Goal: Transaction & Acquisition: Subscribe to service/newsletter

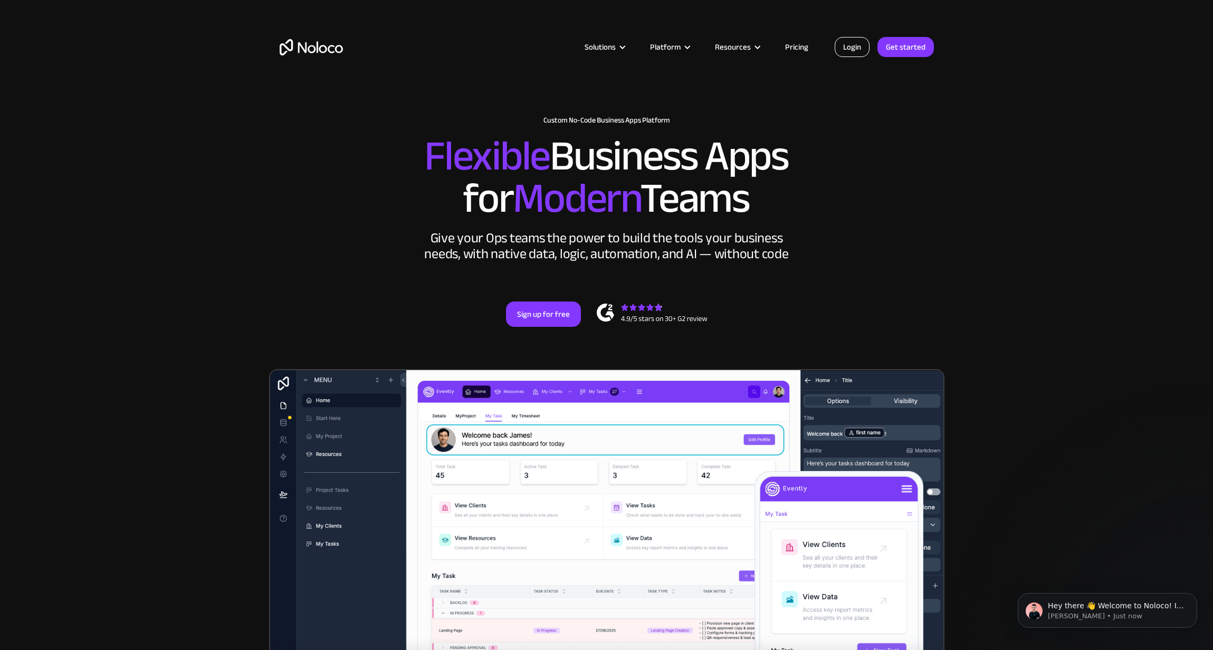
click at [860, 44] on link "Login" at bounding box center [852, 47] width 35 height 20
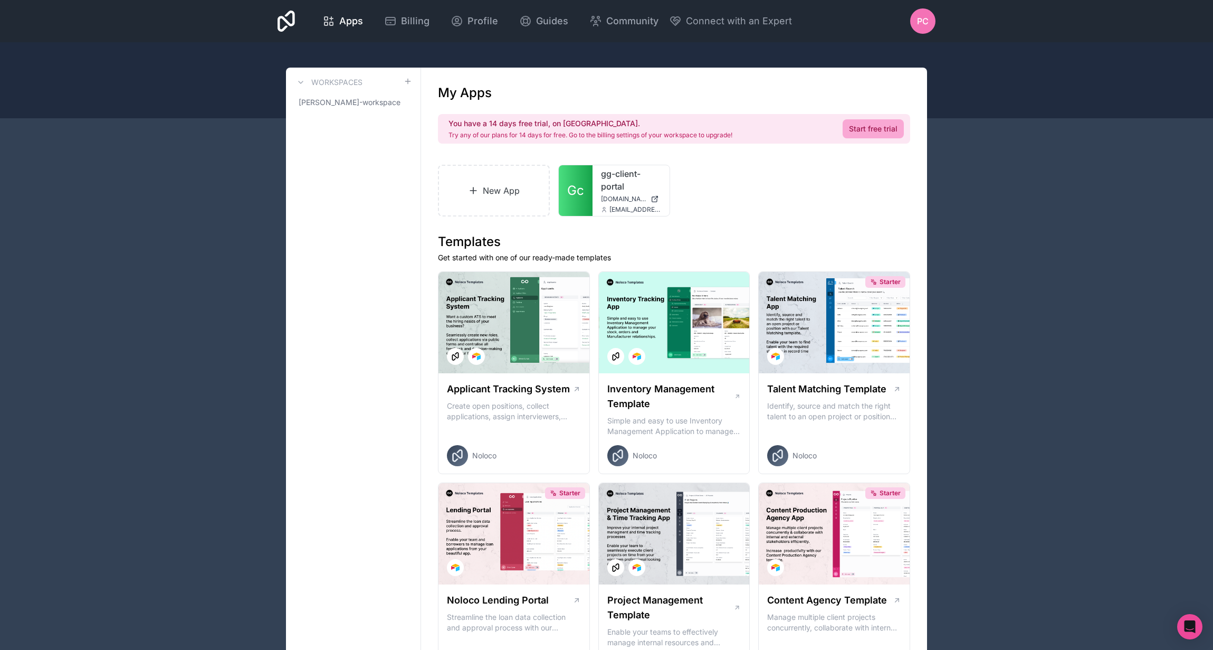
click at [879, 127] on link "Start free trial" at bounding box center [873, 128] width 61 height 19
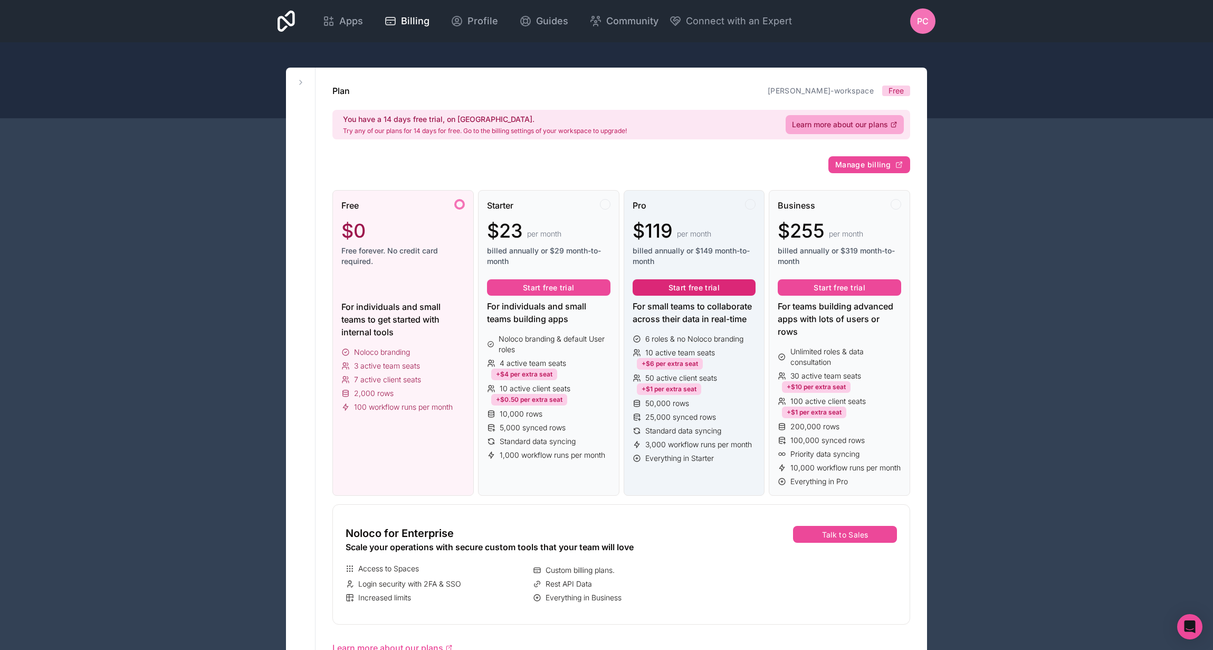
click at [684, 286] on button "Start free trial" at bounding box center [694, 287] width 123 height 17
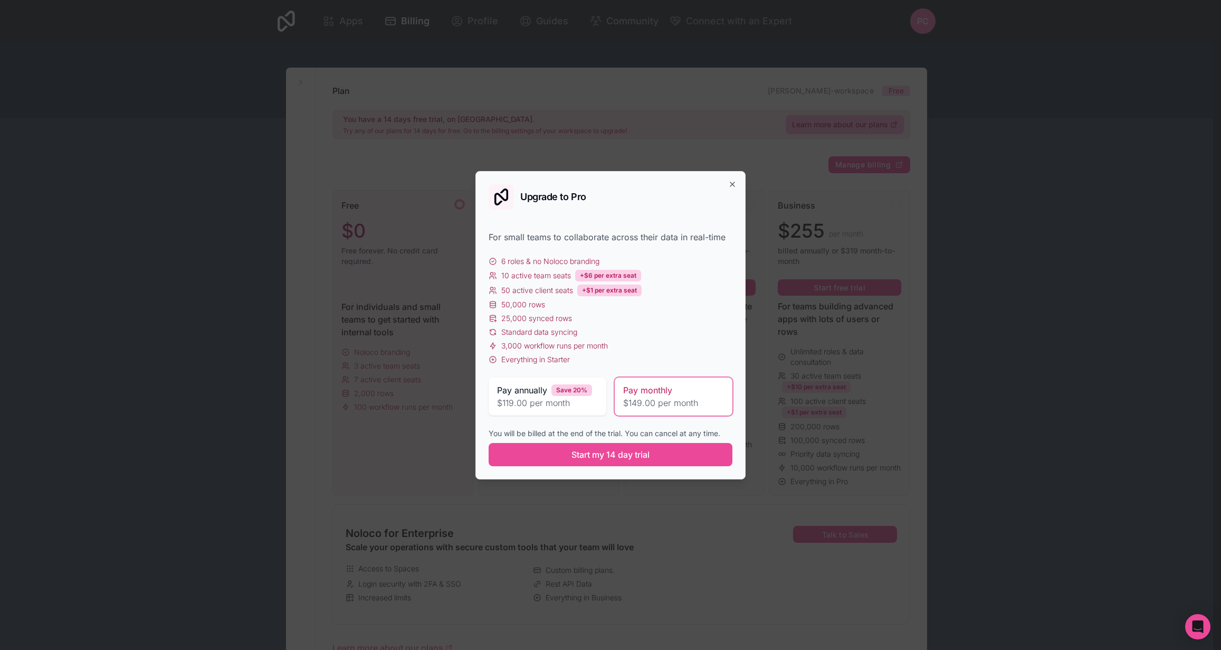
click at [659, 395] on span "Pay monthly" at bounding box center [647, 390] width 49 height 13
drag, startPoint x: 643, startPoint y: 453, endPoint x: 723, endPoint y: 236, distance: 231.2
click at [712, 259] on div "For small teams to collaborate across their data in real-time 6 roles & no Nolo…" at bounding box center [611, 348] width 244 height 235
click at [735, 187] on icon "button" at bounding box center [732, 184] width 8 height 8
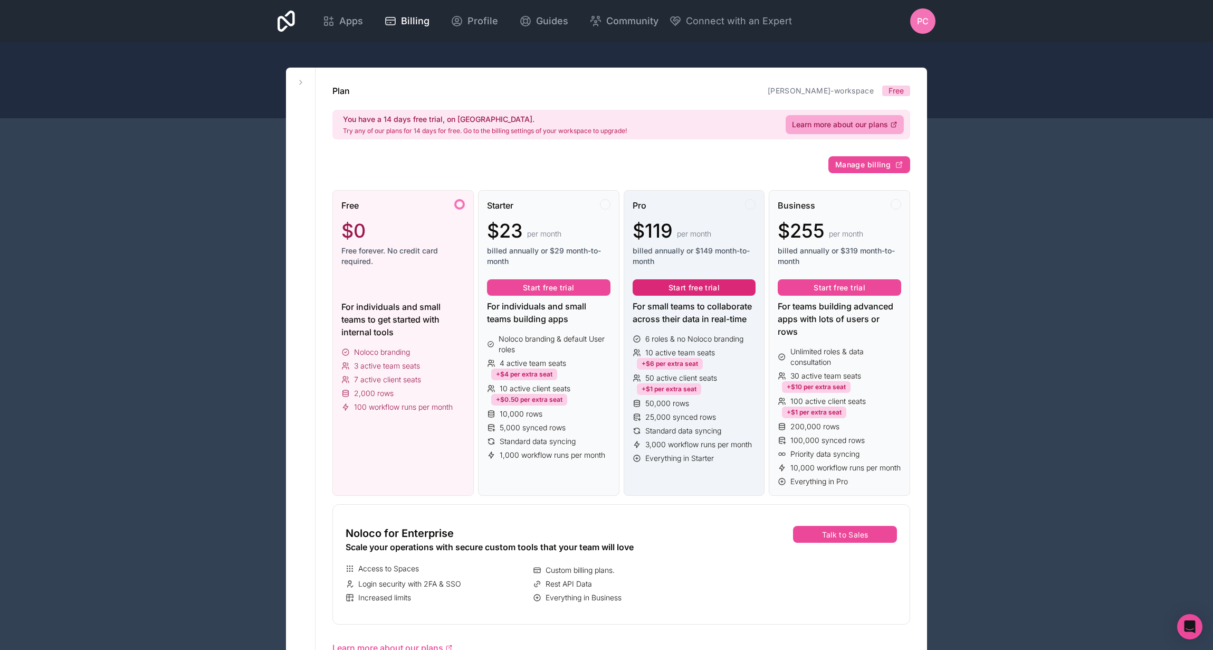
click at [694, 285] on button "Start free trial" at bounding box center [694, 287] width 123 height 17
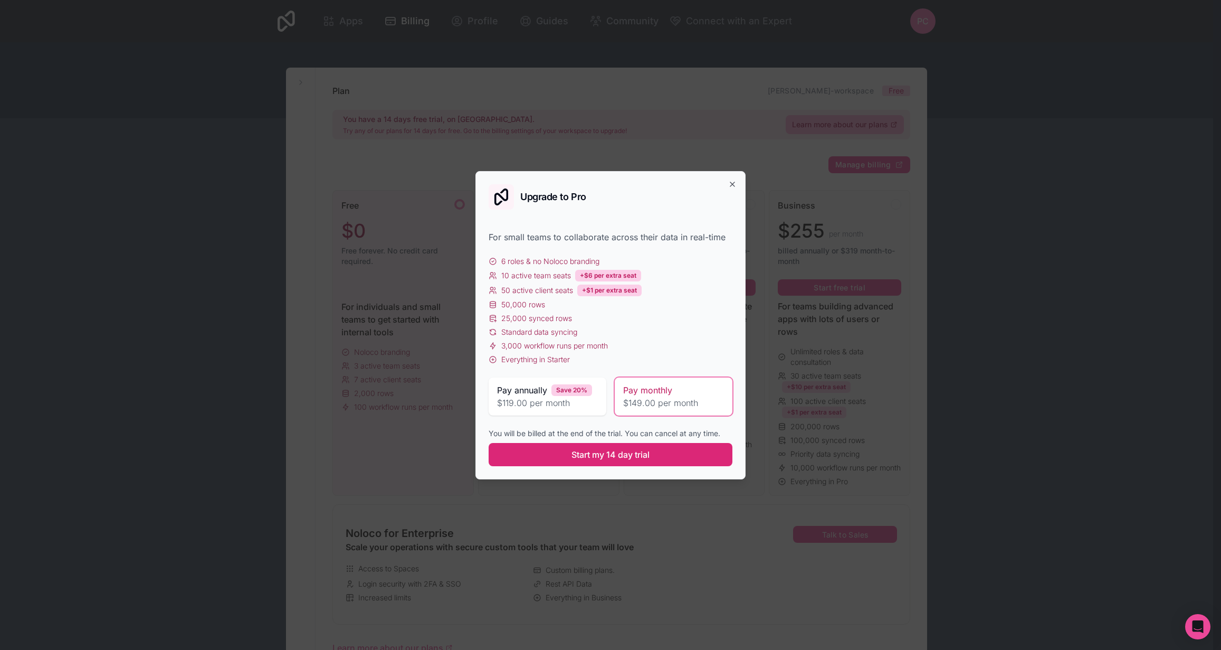
click at [649, 445] on button "Start my 14 day trial" at bounding box center [611, 454] width 244 height 23
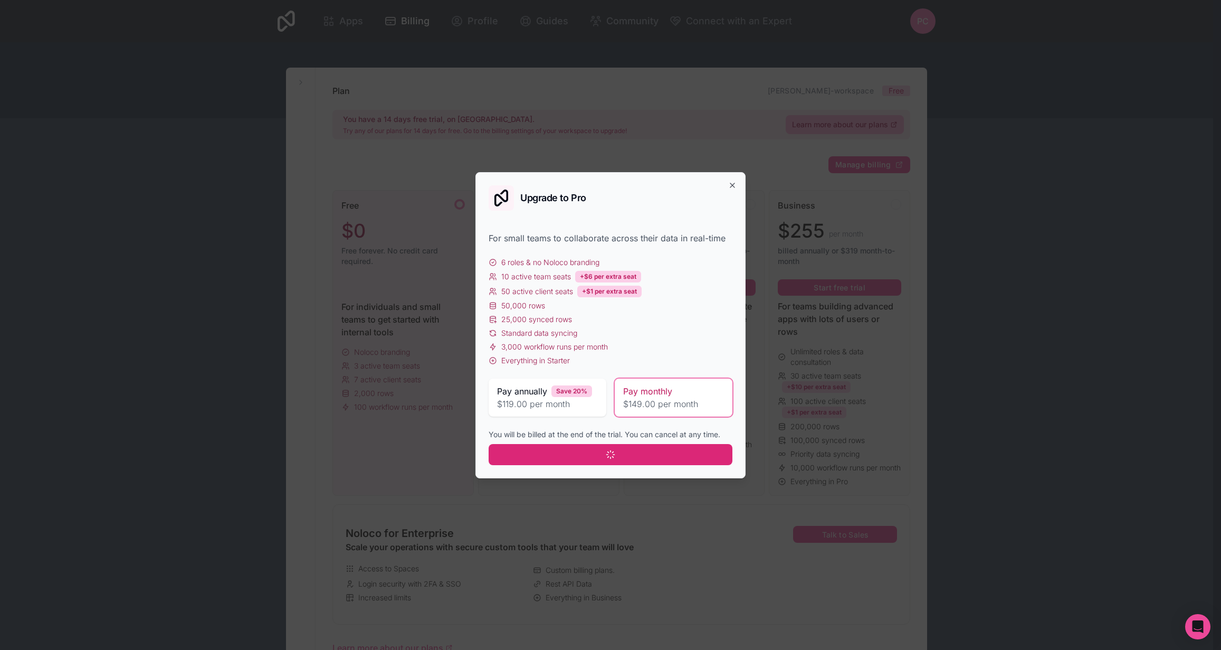
click at [628, 450] on button at bounding box center [611, 454] width 244 height 21
click at [628, 451] on button at bounding box center [611, 454] width 244 height 21
click at [685, 393] on div "Pay monthly" at bounding box center [673, 391] width 101 height 13
click at [727, 183] on div "Upgrade to Pro For small teams to collaborate across their data in real-time 6 …" at bounding box center [610, 325] width 270 height 306
click at [733, 187] on icon "button" at bounding box center [732, 185] width 8 height 8
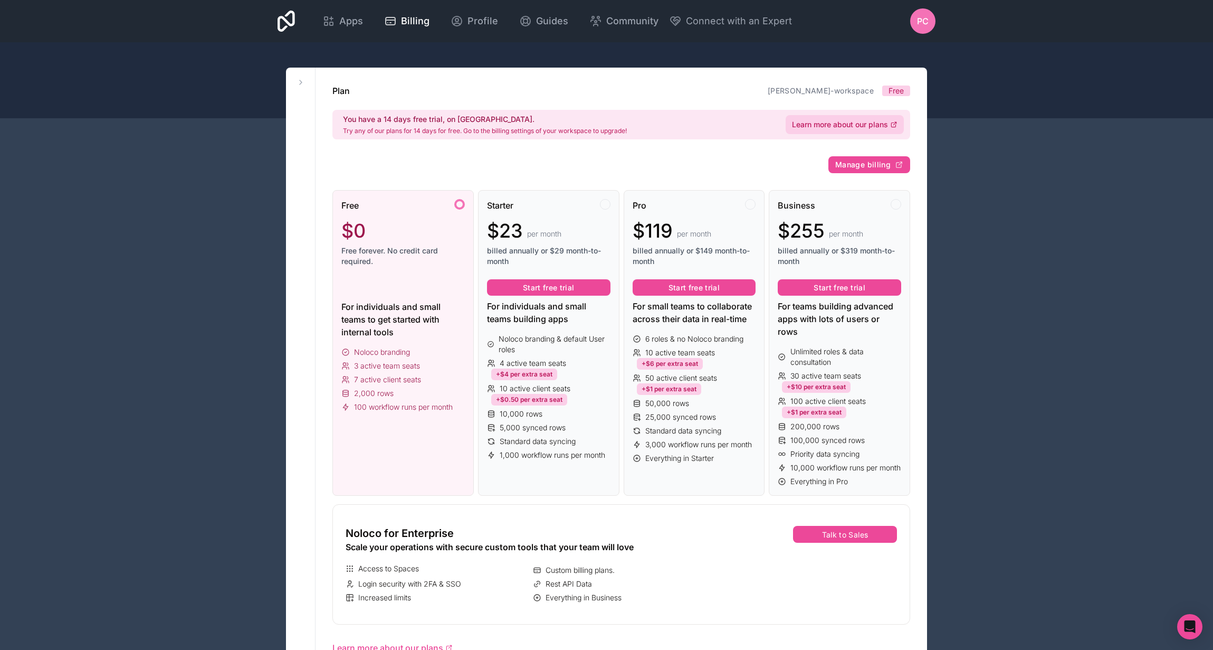
click at [847, 129] on span "Learn more about our plans" at bounding box center [840, 124] width 96 height 11
click at [919, 18] on span "PC" at bounding box center [923, 21] width 12 height 13
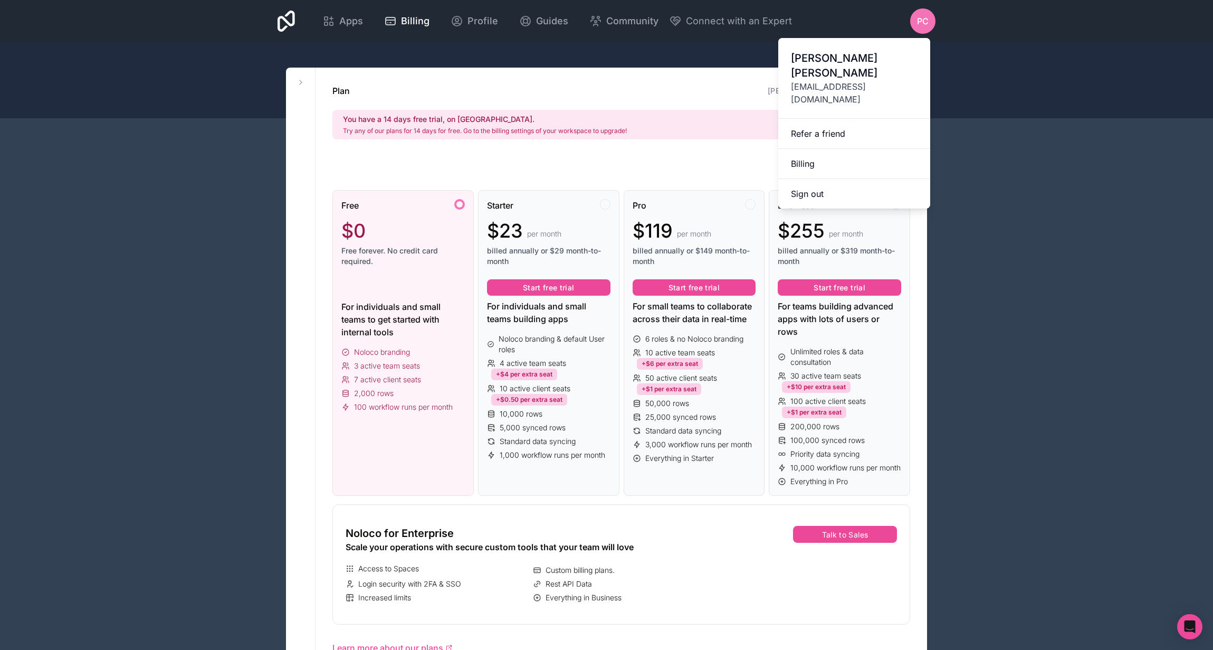
click at [605, 87] on div "Plan patrick-cushway-workspace Free" at bounding box center [621, 90] width 578 height 13
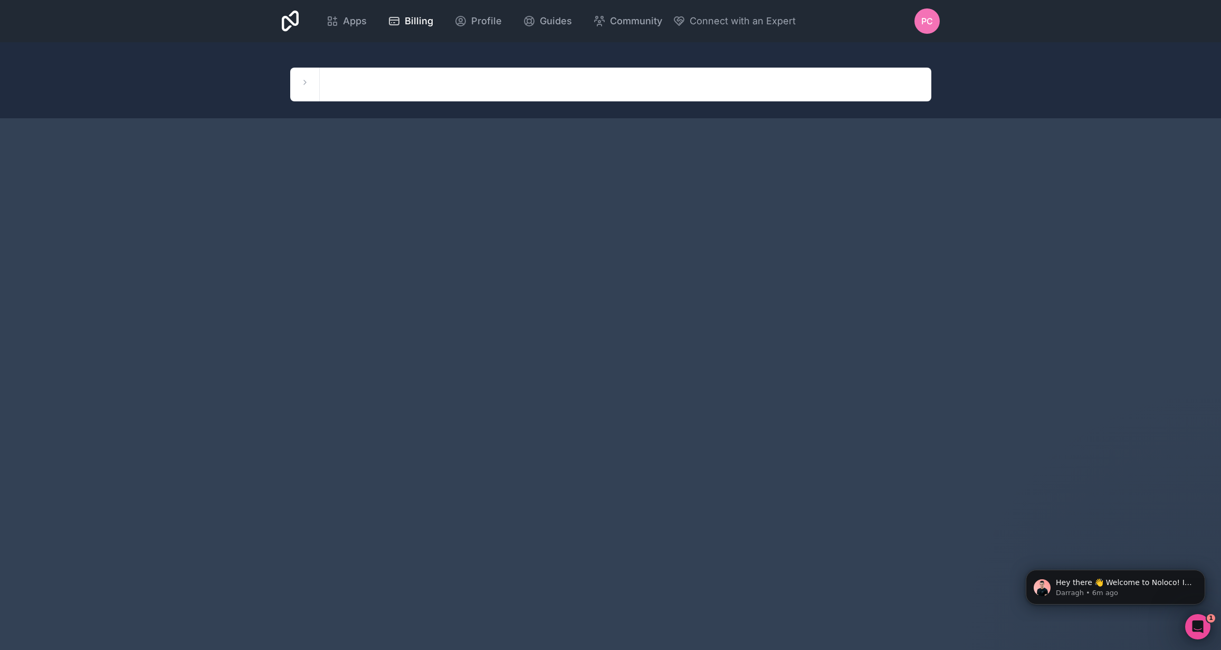
click at [481, 107] on div at bounding box center [610, 80] width 1221 height 76
click at [485, 88] on div "Workspaces patrick-cushway-workspace" at bounding box center [610, 85] width 641 height 34
click at [463, 84] on div "Workspaces patrick-cushway-workspace" at bounding box center [610, 85] width 641 height 34
click at [708, 24] on span "Connect with an Expert" at bounding box center [743, 21] width 106 height 15
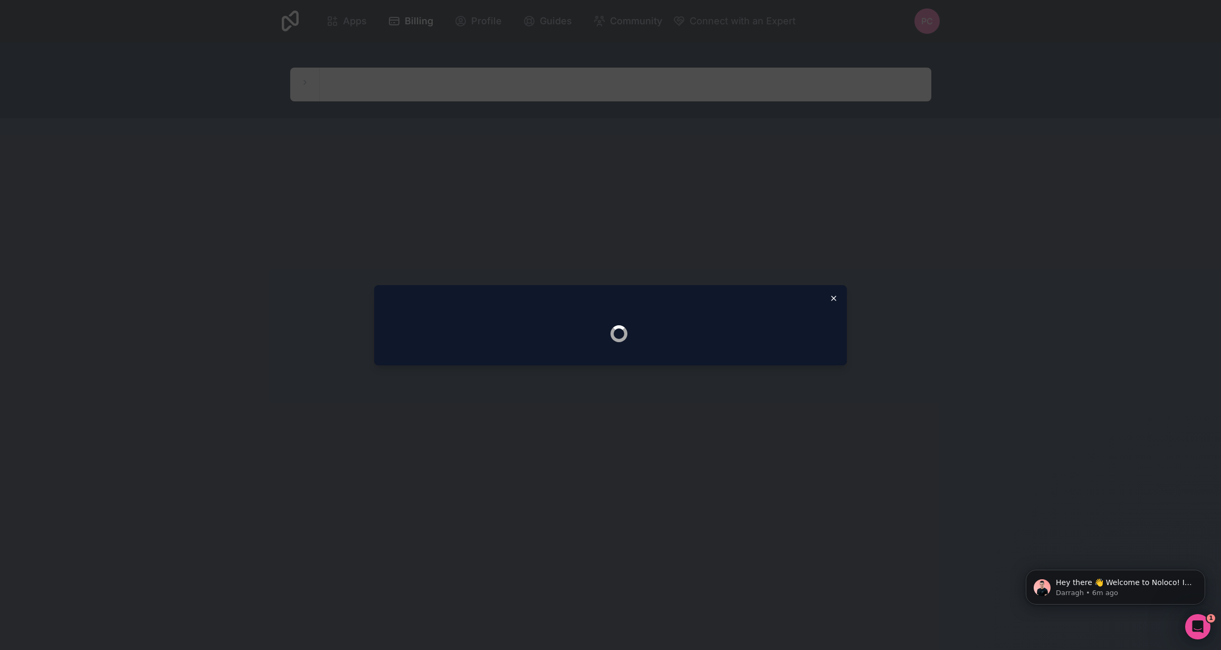
click at [832, 296] on icon "button" at bounding box center [834, 298] width 4 height 4
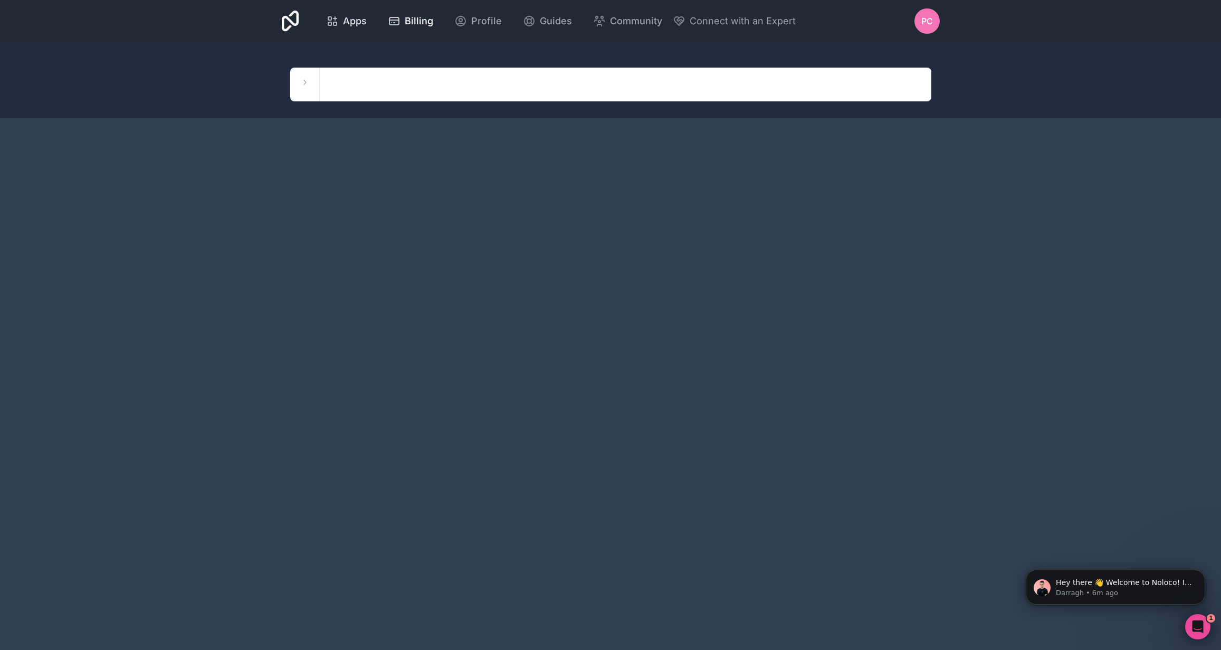
click at [358, 21] on span "Apps" at bounding box center [355, 21] width 24 height 15
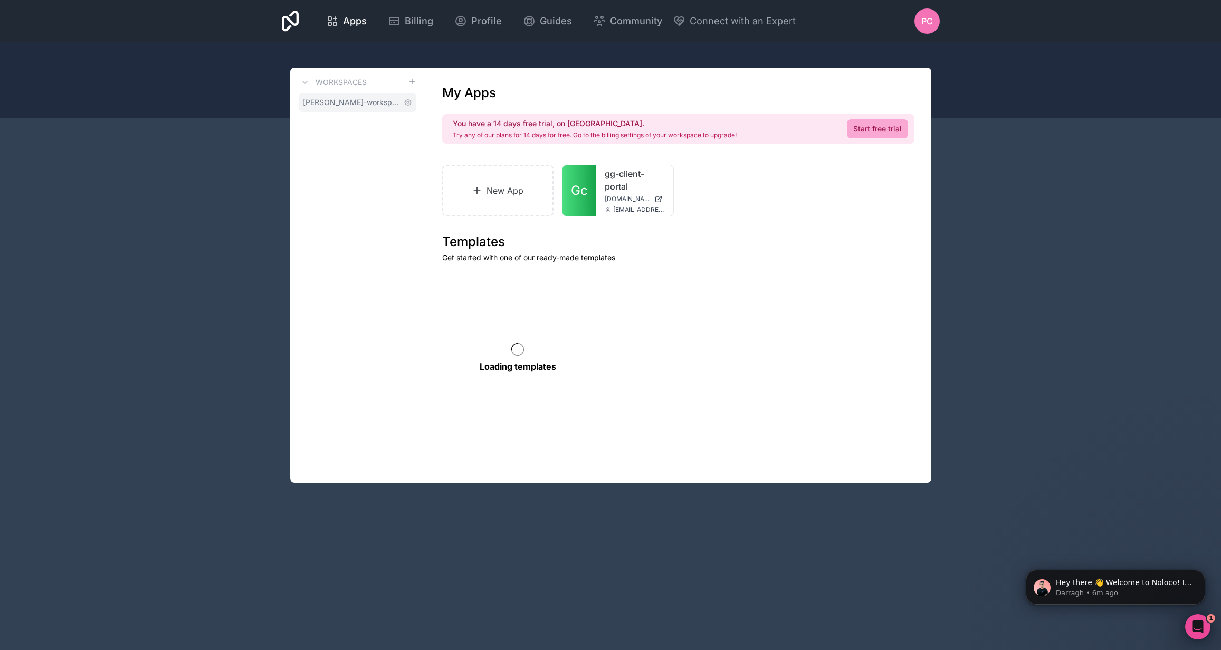
click at [350, 102] on span "patrick-cushway-workspace" at bounding box center [351, 102] width 97 height 11
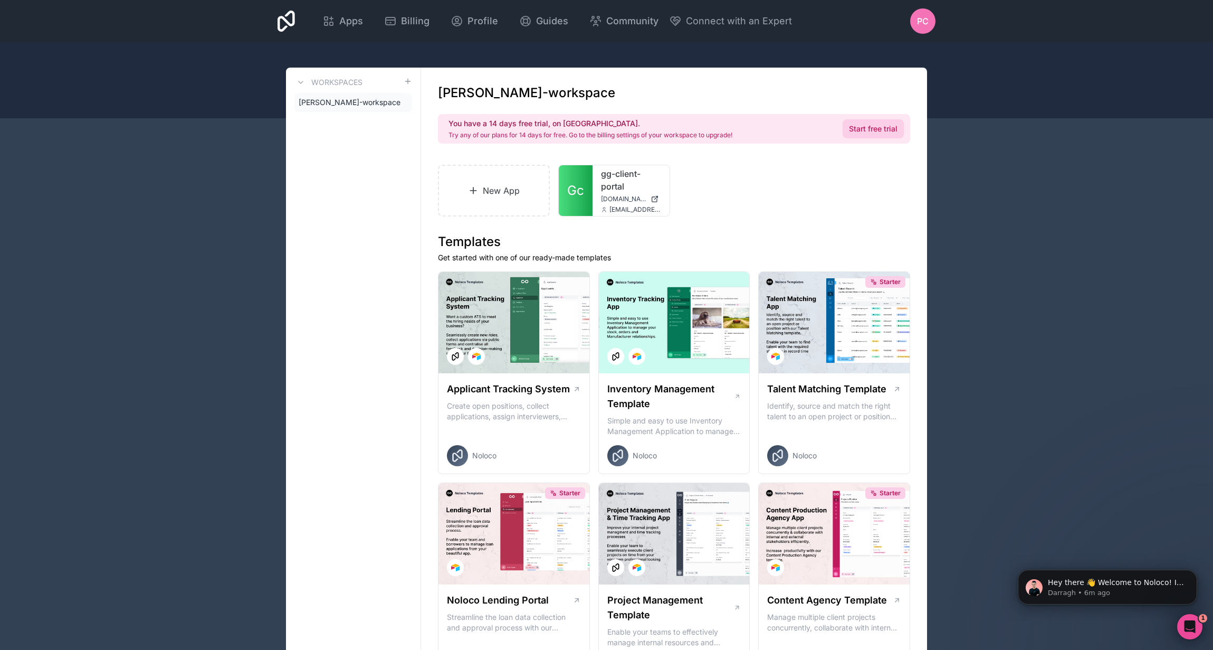
click at [866, 132] on link "Start free trial" at bounding box center [873, 128] width 61 height 19
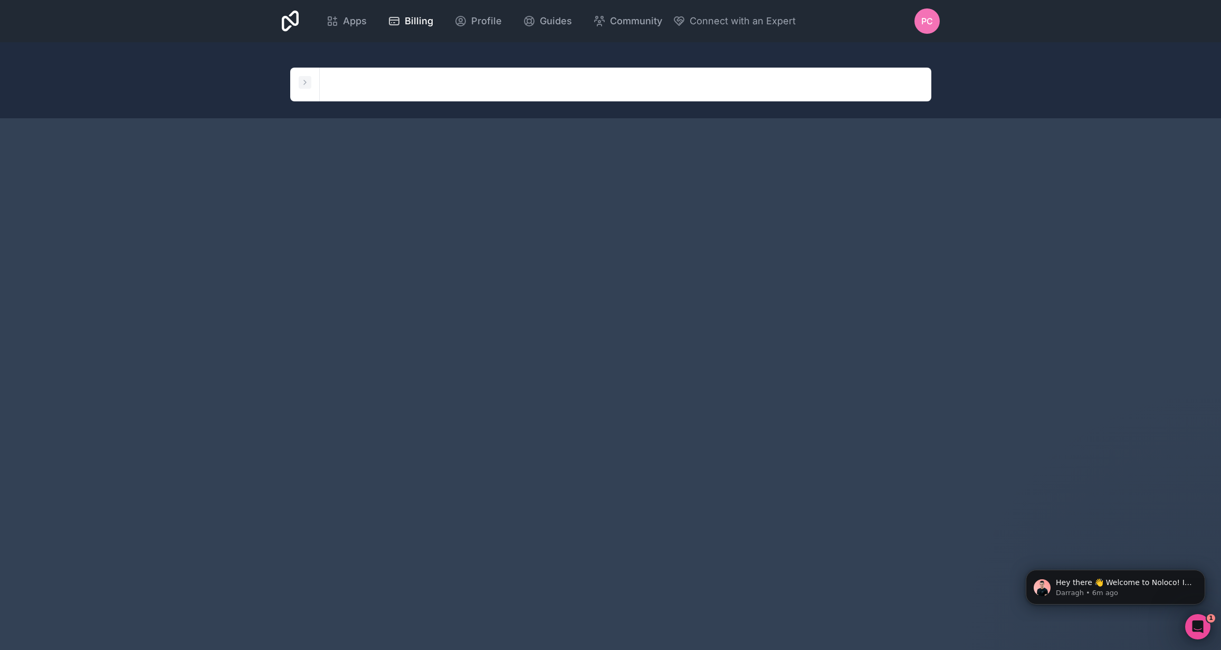
click at [304, 85] on icon at bounding box center [305, 82] width 8 height 8
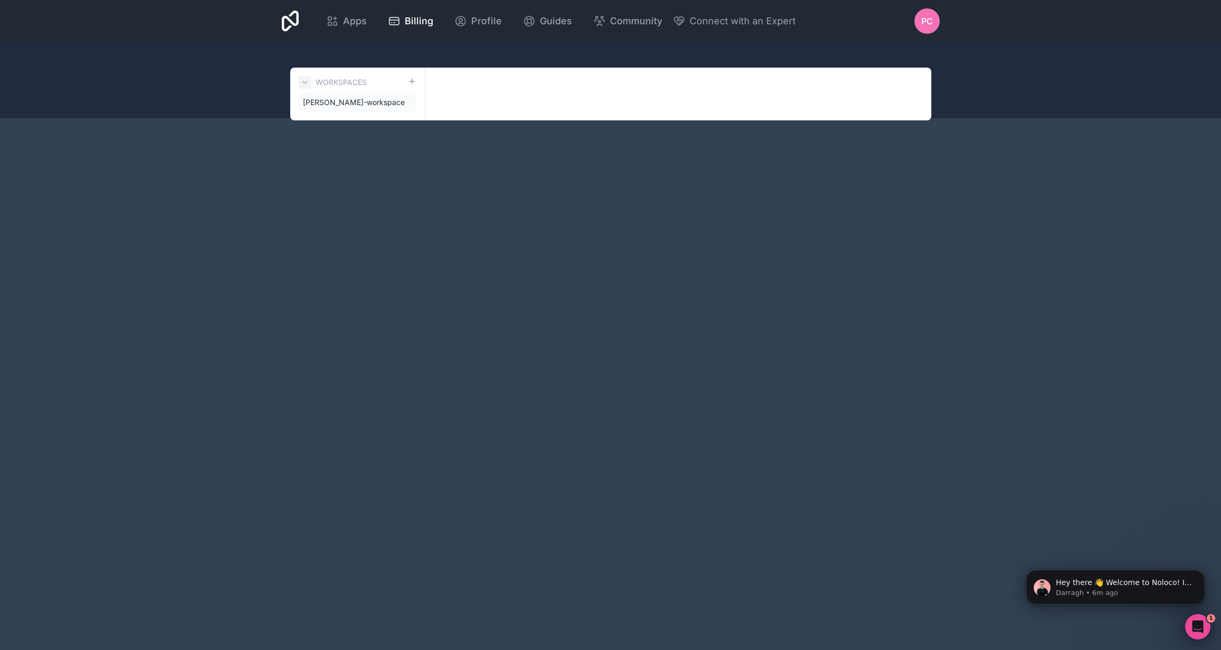
click at [304, 85] on icon at bounding box center [305, 82] width 8 height 8
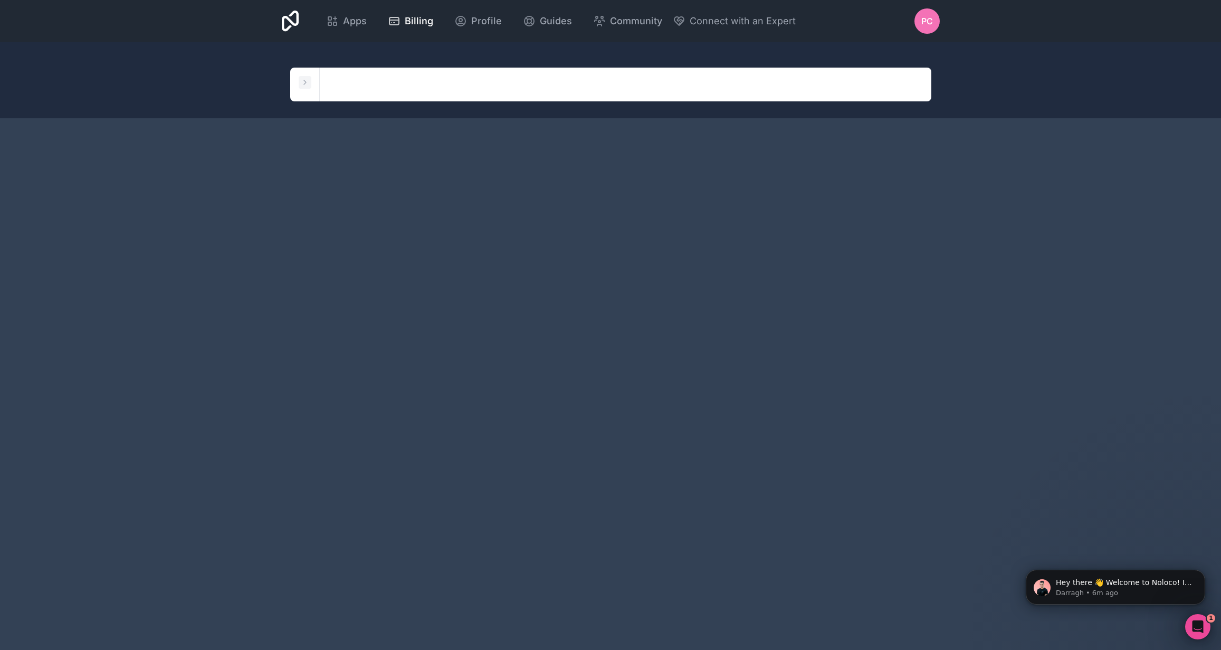
click at [304, 85] on icon at bounding box center [305, 82] width 8 height 8
click at [327, 103] on div at bounding box center [610, 80] width 1221 height 76
click at [307, 85] on icon at bounding box center [305, 82] width 8 height 8
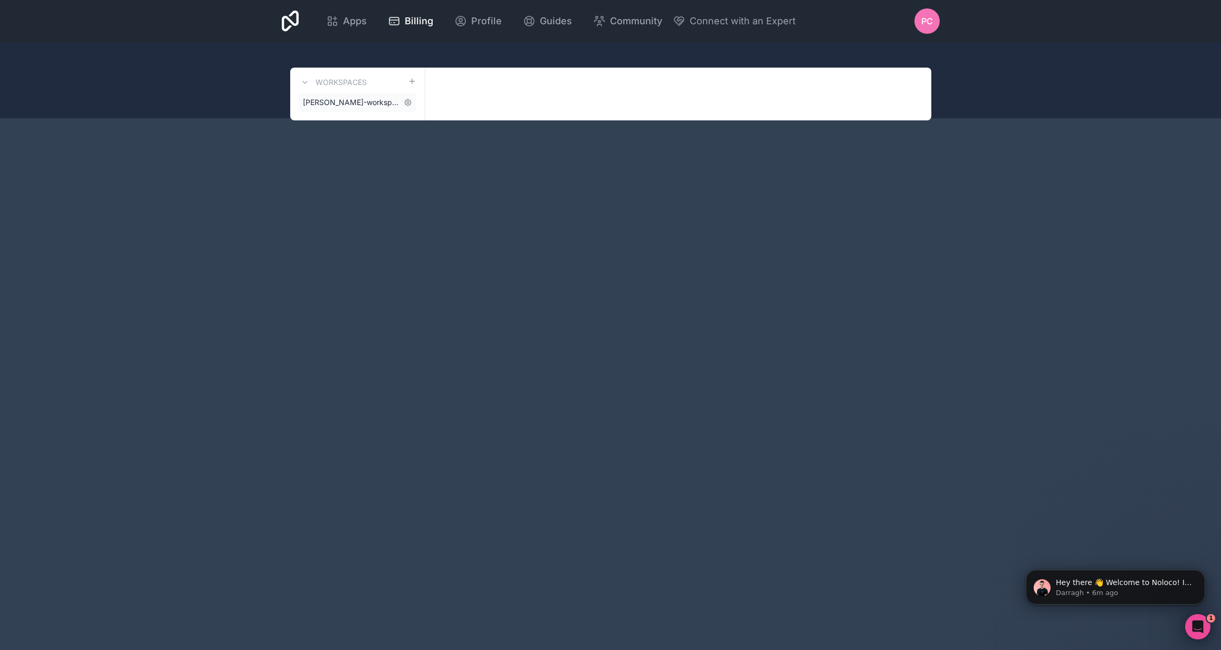
click at [336, 104] on span "patrick-cushway-workspace" at bounding box center [351, 102] width 97 height 11
click at [365, 102] on span "patrick-cushway-workspace" at bounding box center [351, 102] width 97 height 11
click at [411, 106] on icon at bounding box center [408, 102] width 8 height 8
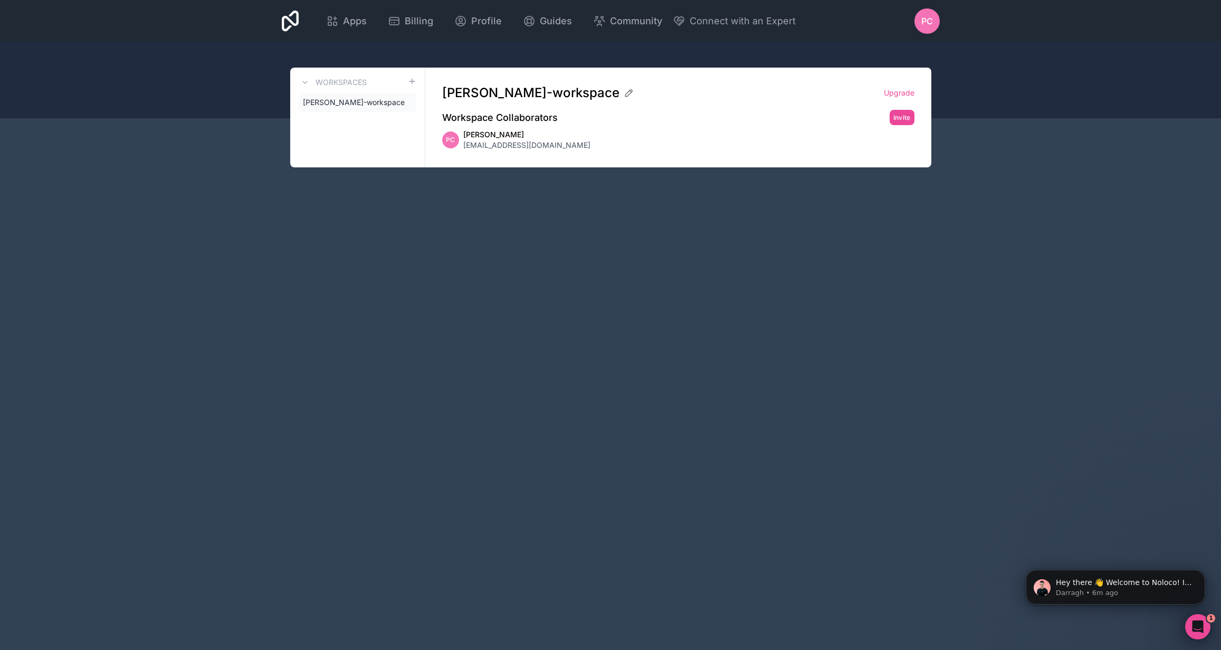
click at [550, 144] on div "PC Patrick Cushway pat@growthgorilla.io" at bounding box center [678, 139] width 472 height 21
click at [517, 132] on span "Patrick Cushway" at bounding box center [526, 134] width 127 height 11
click at [895, 94] on link "Upgrade" at bounding box center [899, 93] width 31 height 11
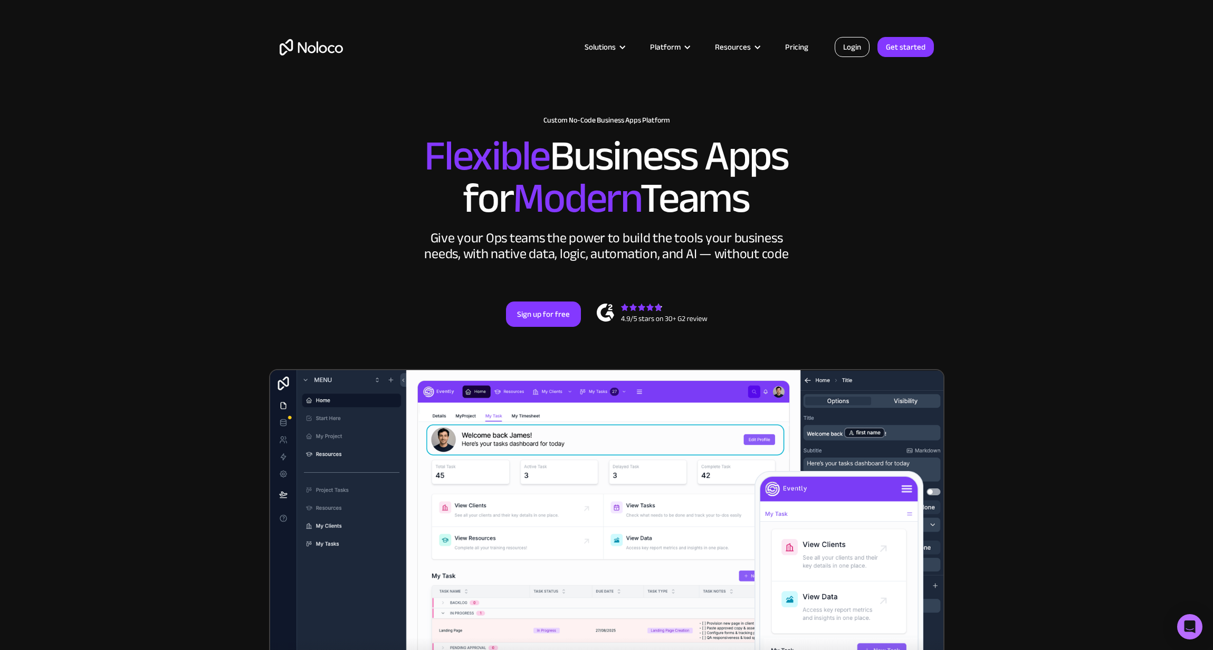
click at [847, 54] on link "Login" at bounding box center [852, 47] width 35 height 20
